Goal: Task Accomplishment & Management: Complete application form

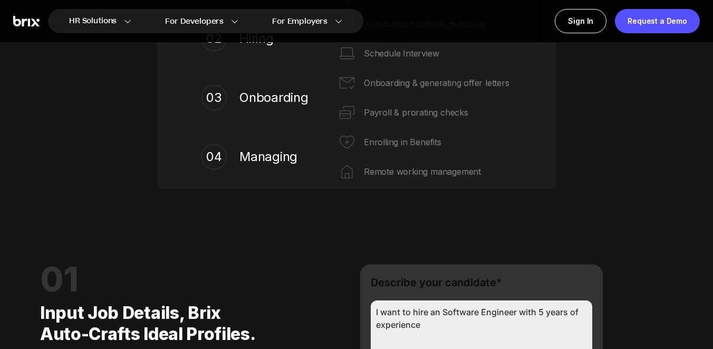
drag, startPoint x: 0, startPoint y: 0, endPoint x: 277, endPoint y: 142, distance: 311.9
click at [277, 142] on div "04 Managing" at bounding box center [258, 156] width 112 height 46
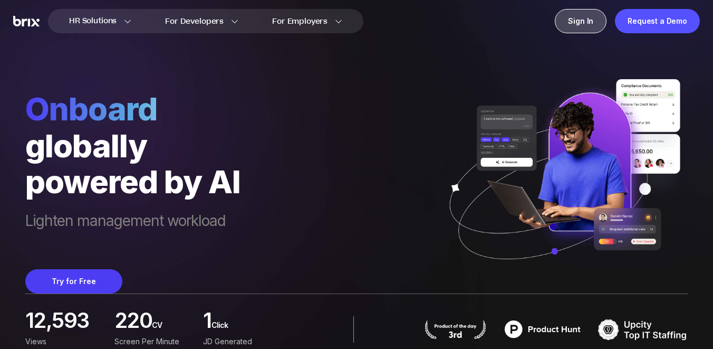
click at [587, 16] on div "Sign In" at bounding box center [581, 21] width 52 height 24
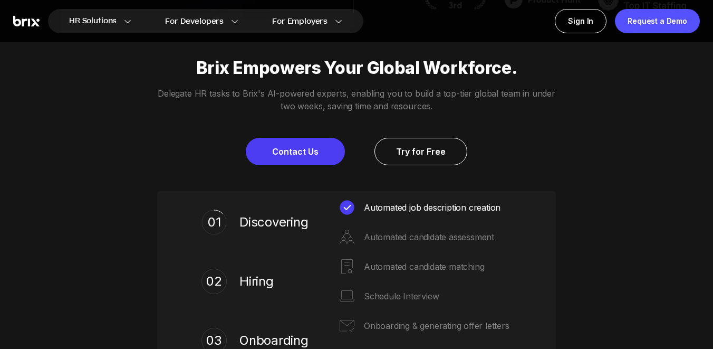
scroll to position [132, 0]
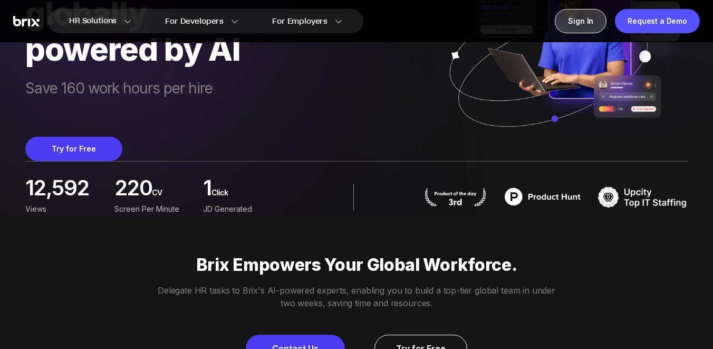
click at [593, 25] on div "Sign In" at bounding box center [581, 21] width 52 height 24
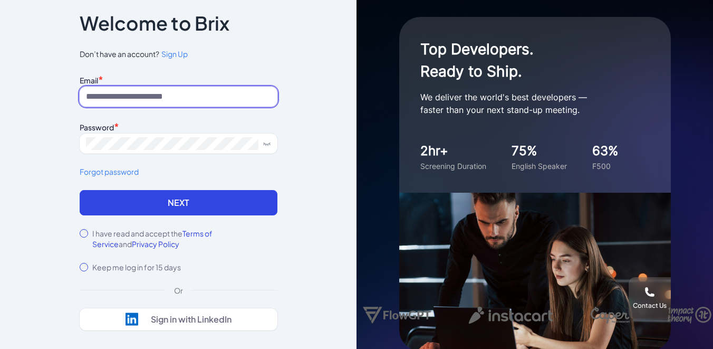
click at [217, 98] on input at bounding box center [179, 97] width 198 height 20
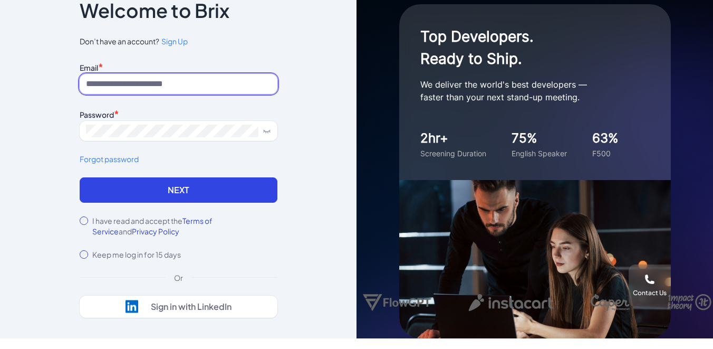
scroll to position [19, 0]
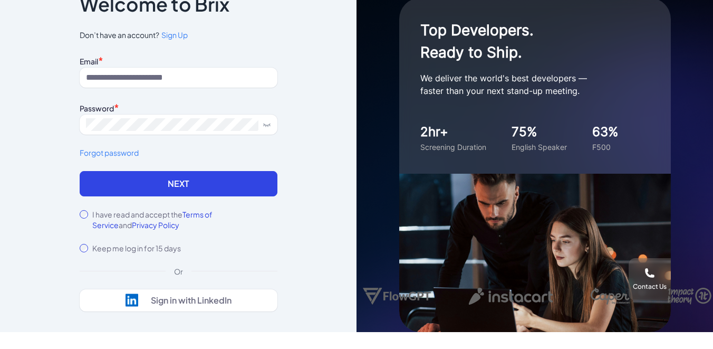
click at [164, 213] on label "I have read and accept the Terms of Service and Privacy Policy" at bounding box center [184, 219] width 185 height 21
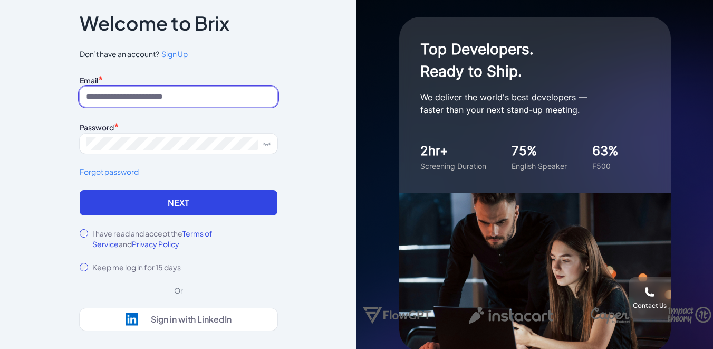
click at [224, 99] on input at bounding box center [179, 97] width 198 height 20
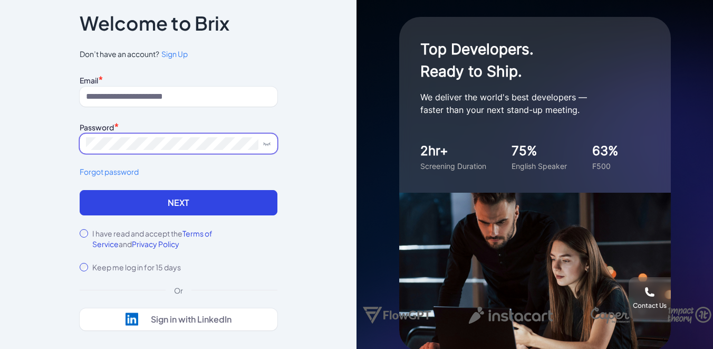
click at [211, 135] on span at bounding box center [179, 143] width 198 height 20
click at [212, 135] on span at bounding box center [179, 143] width 198 height 20
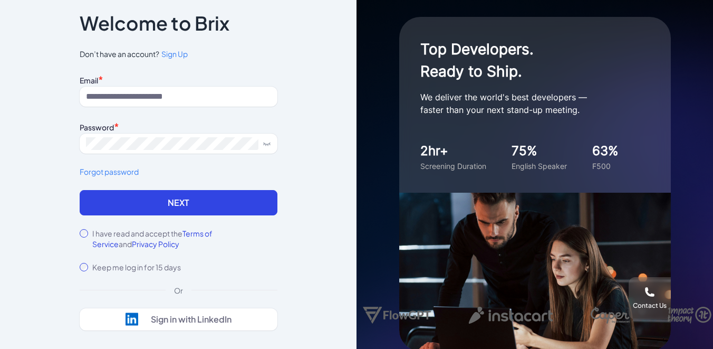
click at [246, 95] on input at bounding box center [179, 97] width 198 height 20
